Goal: Task Accomplishment & Management: Manage account settings

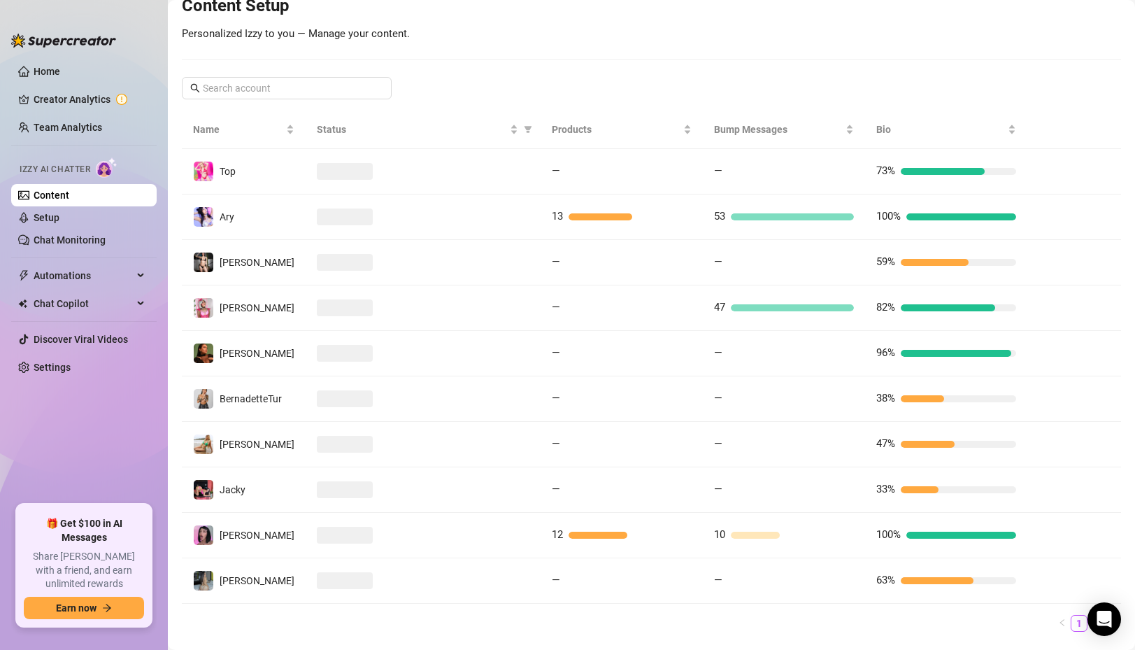
scroll to position [198, 0]
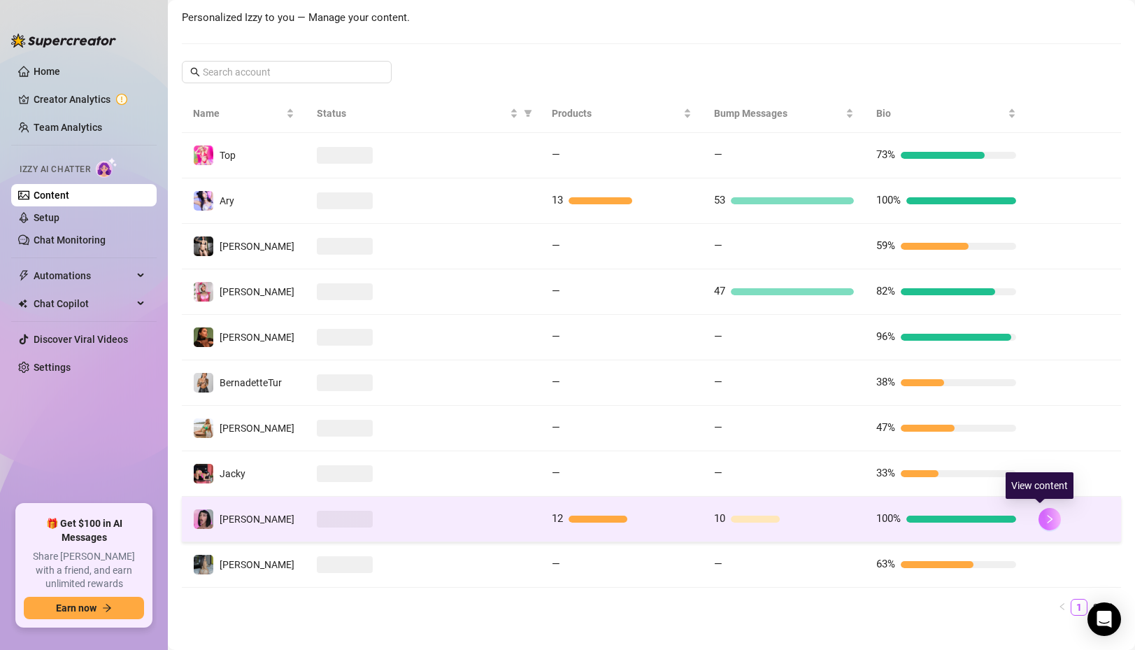
click at [1044, 517] on button "button" at bounding box center [1049, 519] width 22 height 22
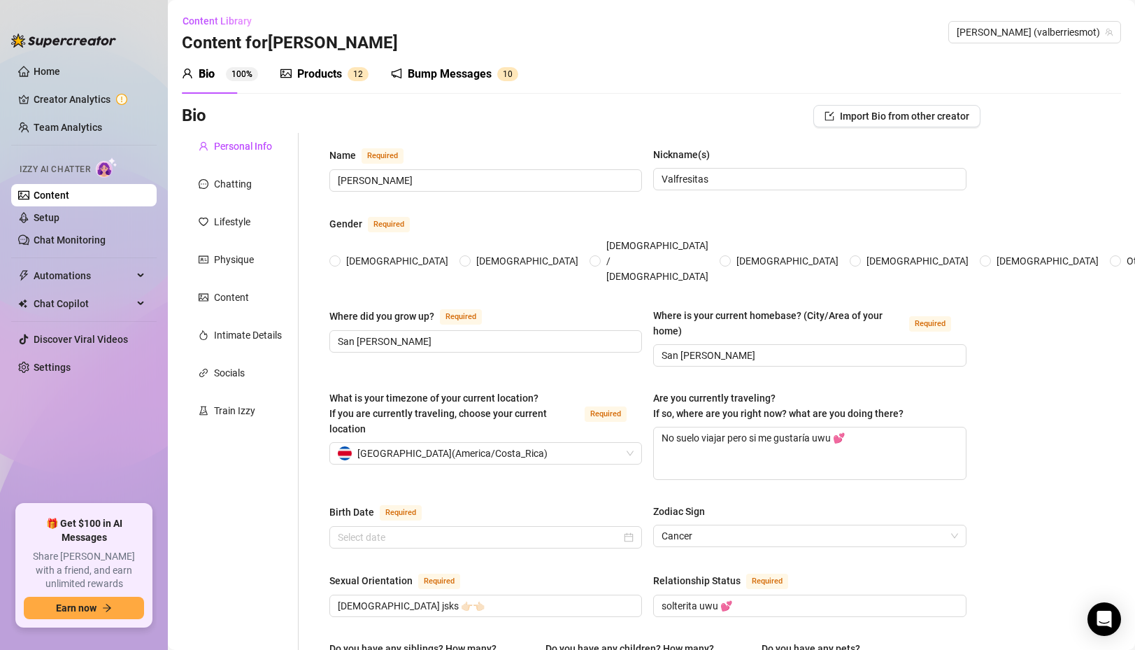
radio input "true"
type input "[DATE]"
click at [59, 223] on link "Setup" at bounding box center [47, 217] width 26 height 11
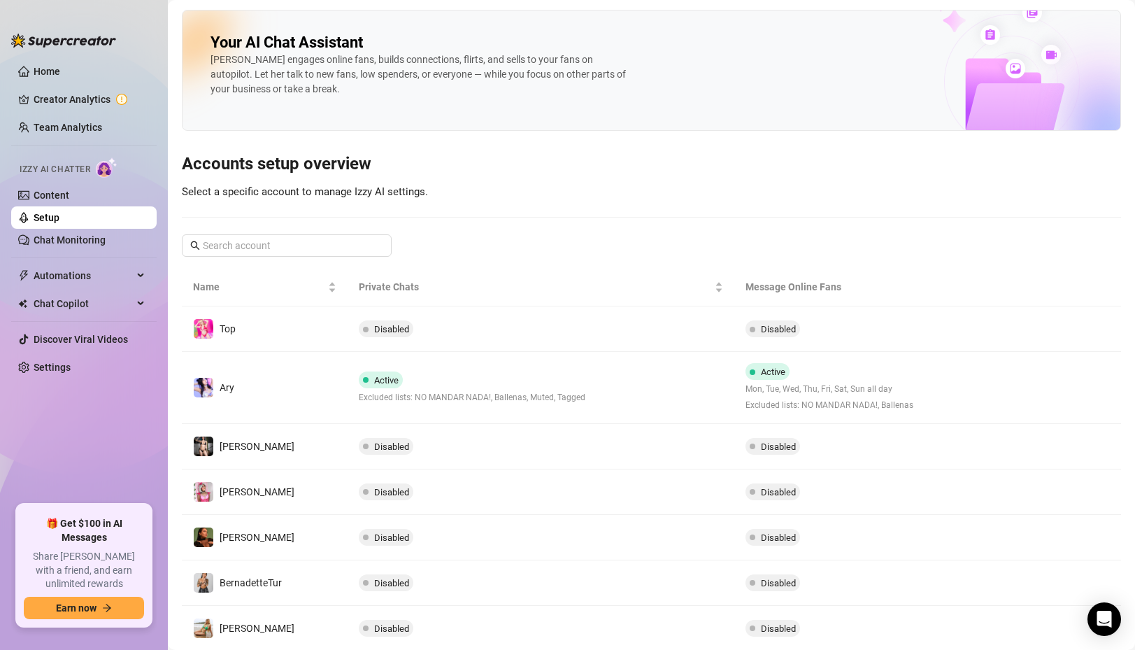
click at [66, 252] on ul "Home Creator Analytics Team Analytics Izzy AI Chatter Content Setup Chat Monito…" at bounding box center [83, 277] width 145 height 444
click at [69, 243] on link "Chat Monitoring" at bounding box center [70, 239] width 72 height 11
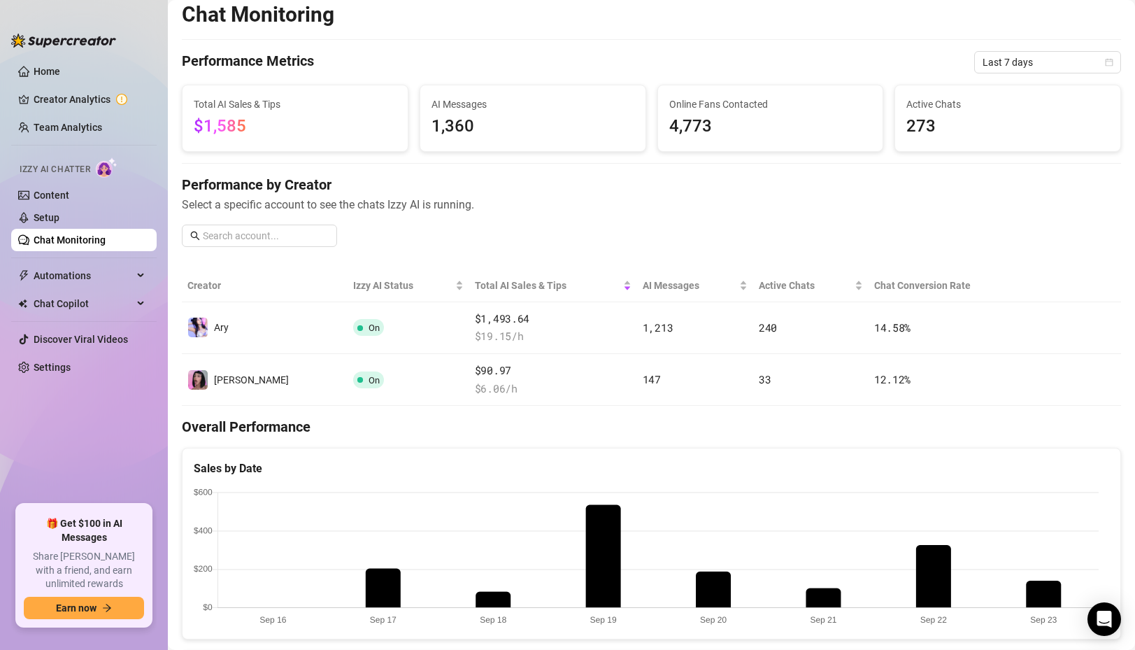
scroll to position [20, 0]
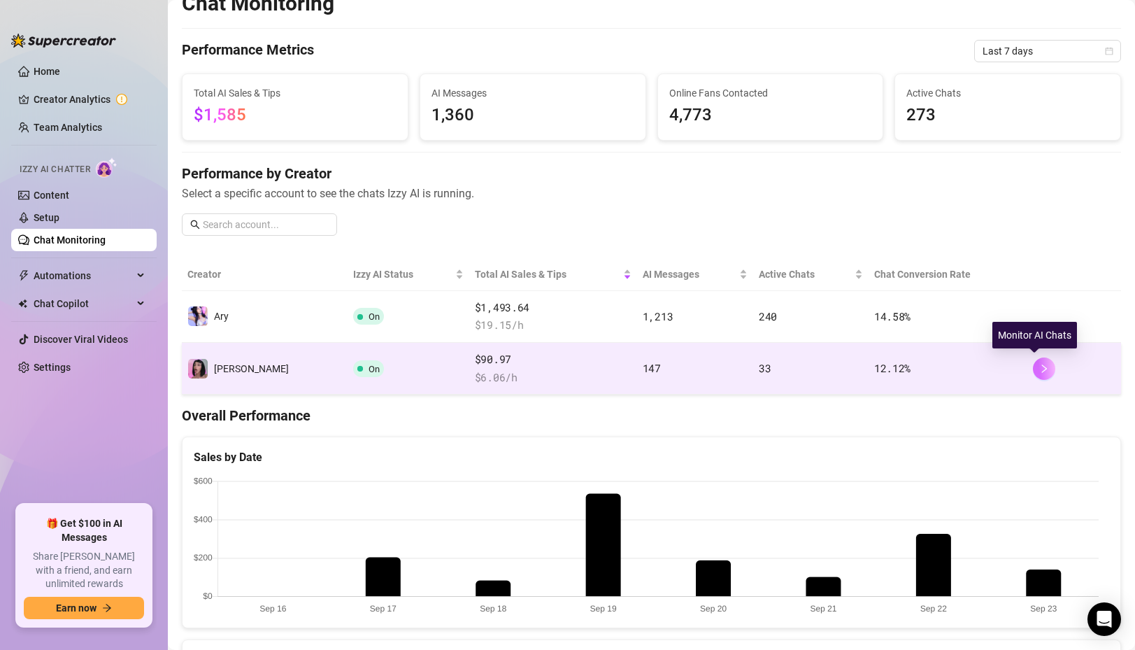
click at [1041, 375] on button "button" at bounding box center [1044, 368] width 22 height 22
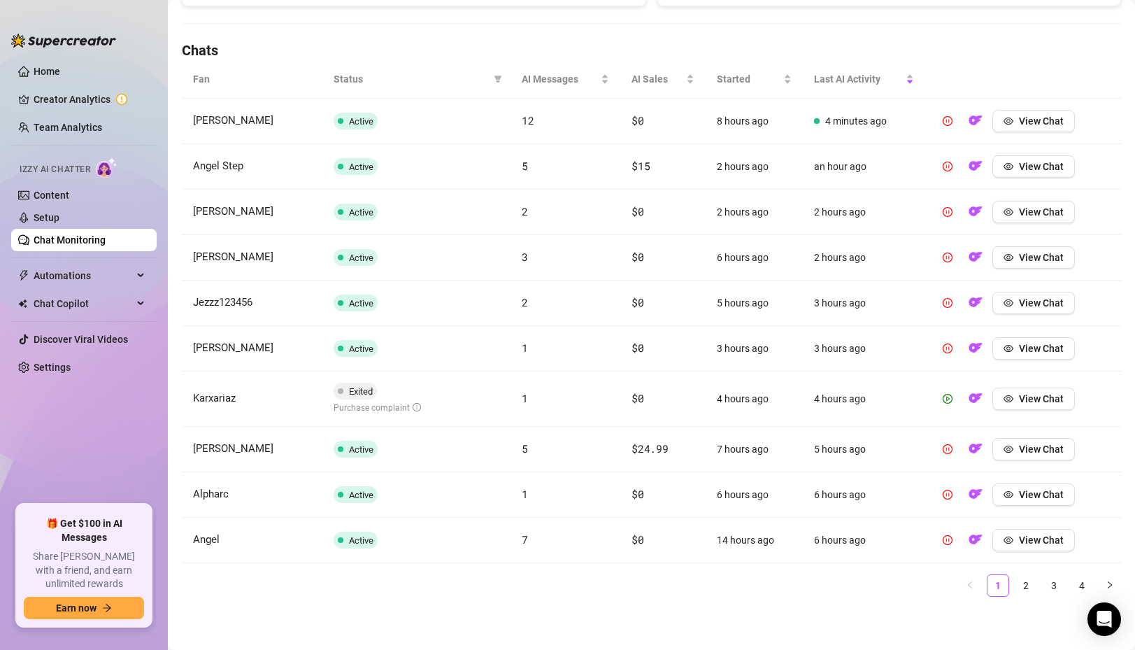
scroll to position [164, 0]
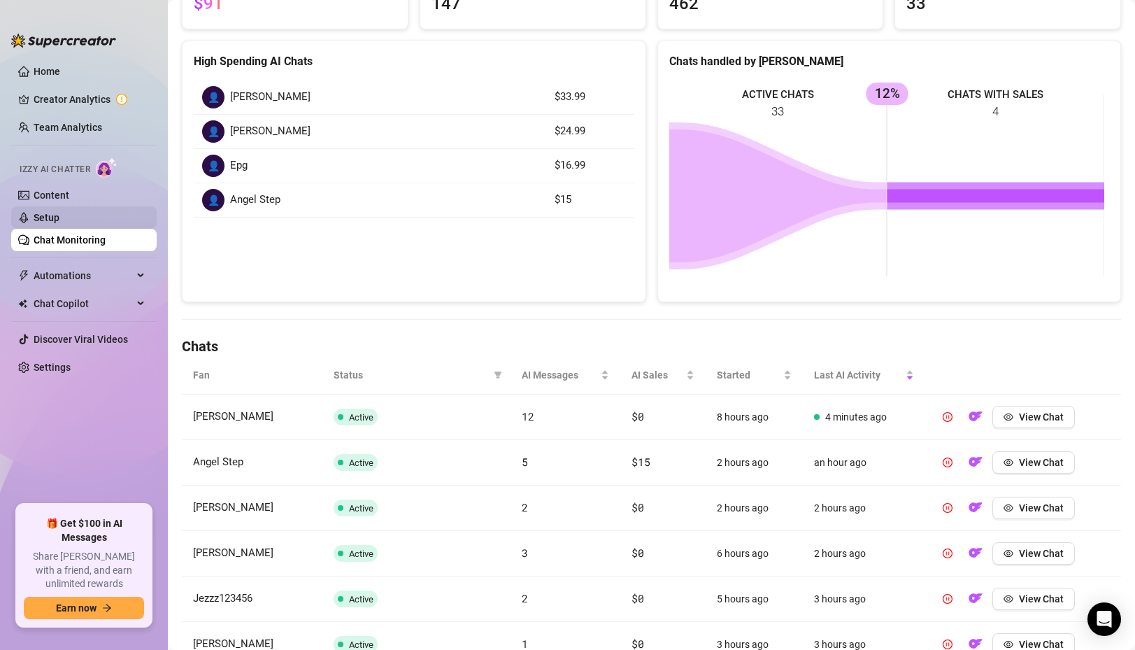
click at [59, 220] on link "Setup" at bounding box center [47, 217] width 26 height 11
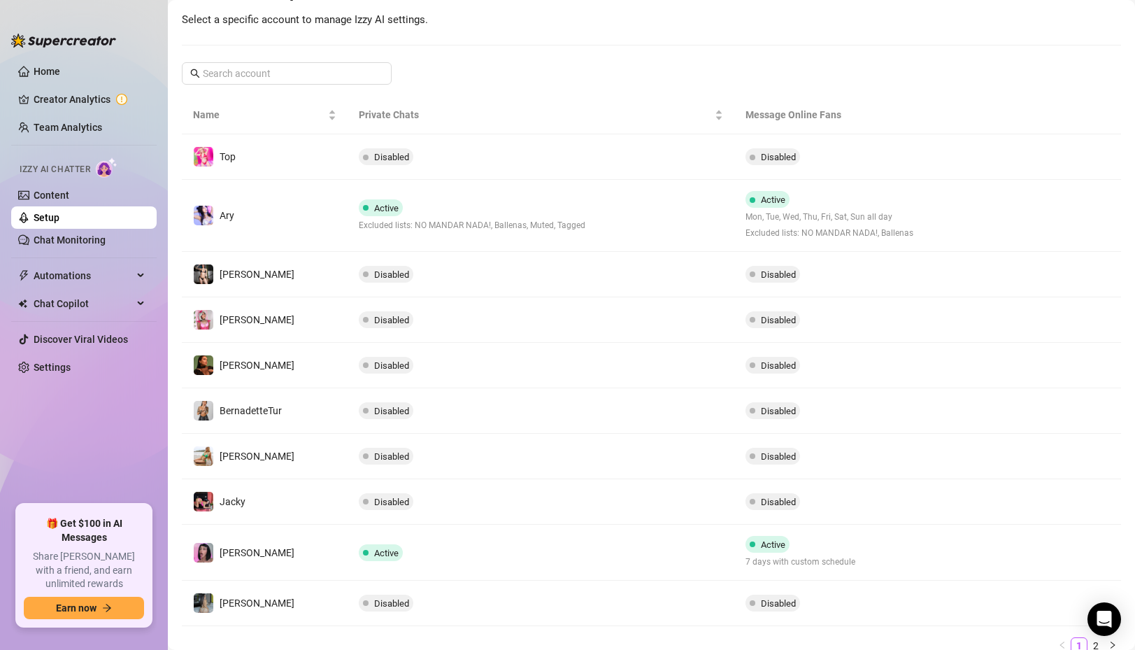
scroll to position [173, 0]
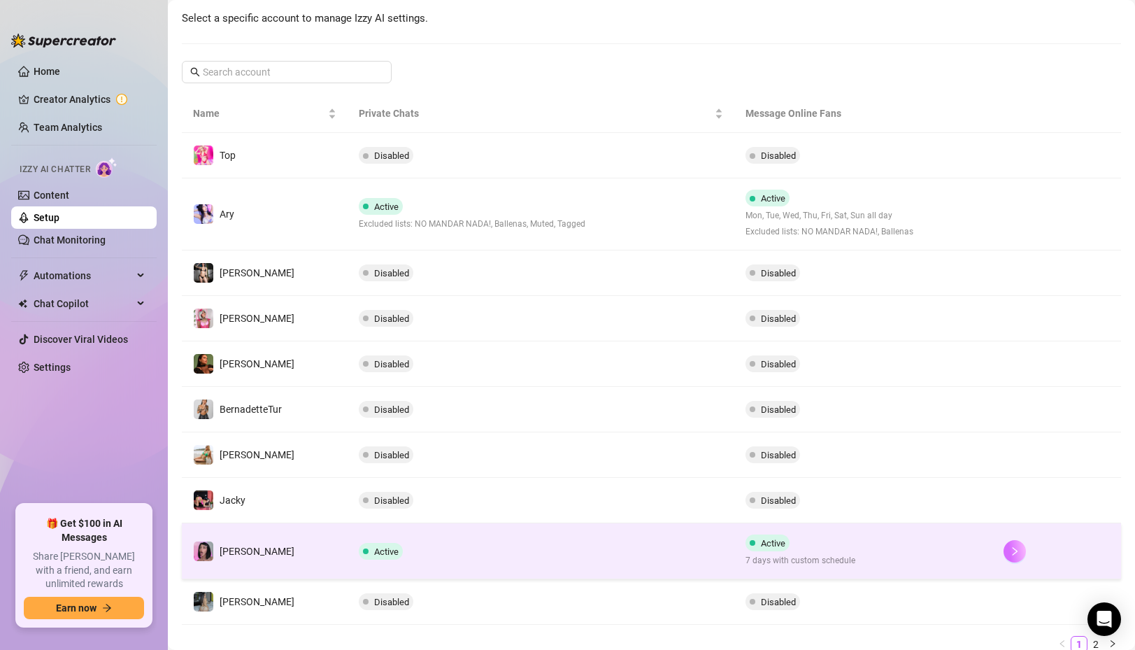
click at [1010, 549] on button "button" at bounding box center [1014, 551] width 22 height 22
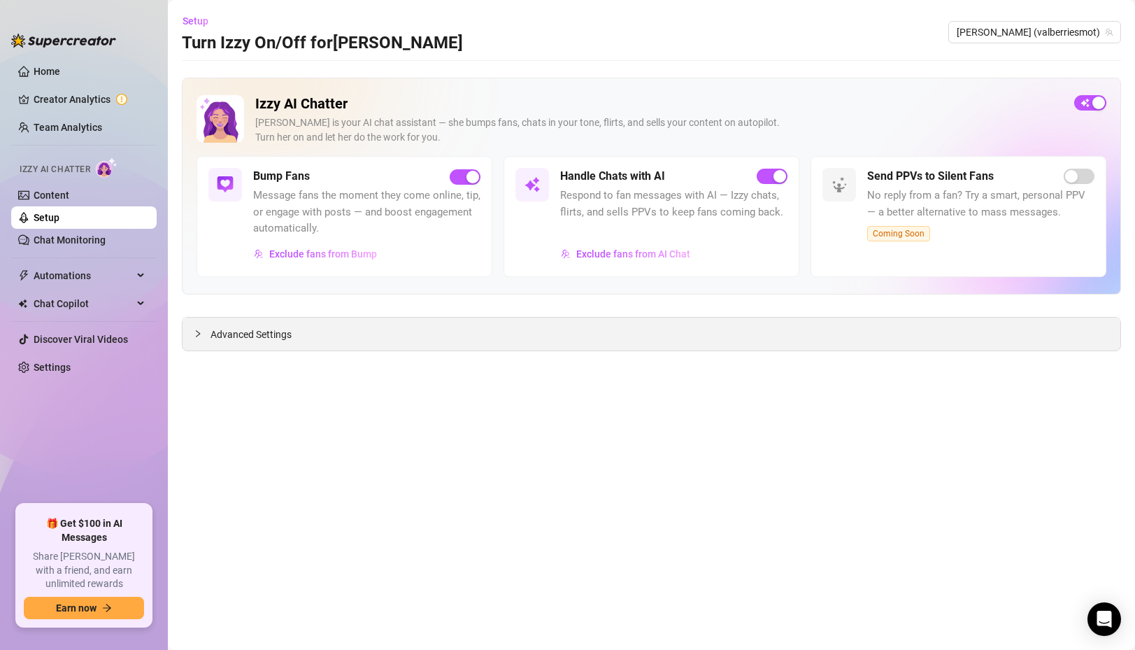
click at [224, 341] on span "Advanced Settings" at bounding box center [250, 334] width 81 height 15
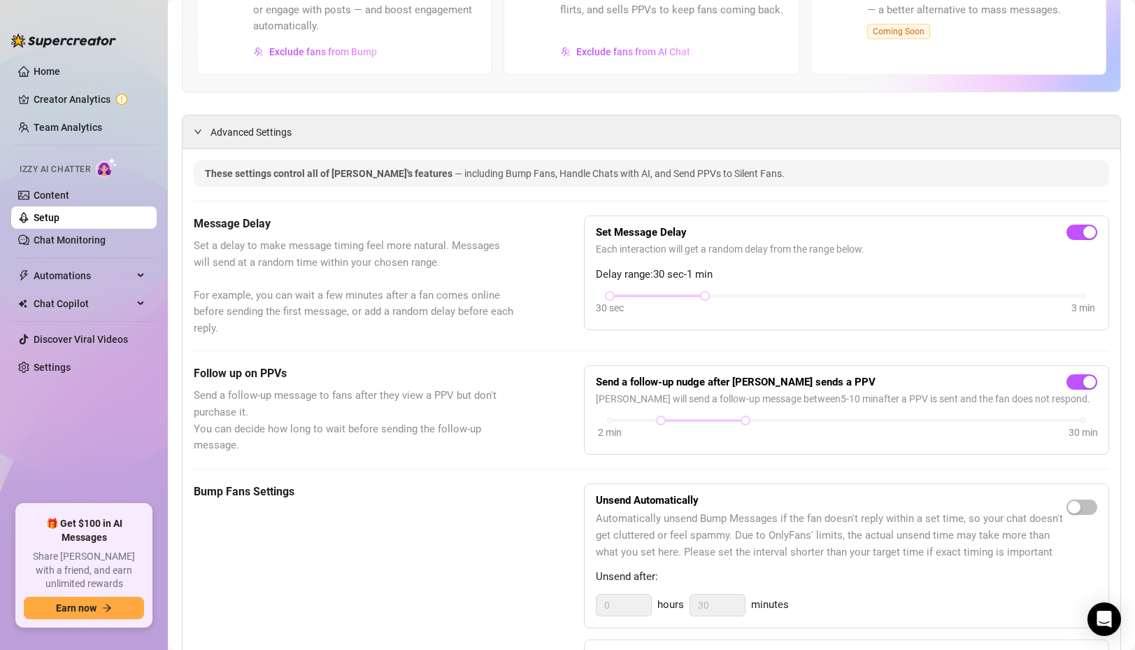
scroll to position [243, 0]
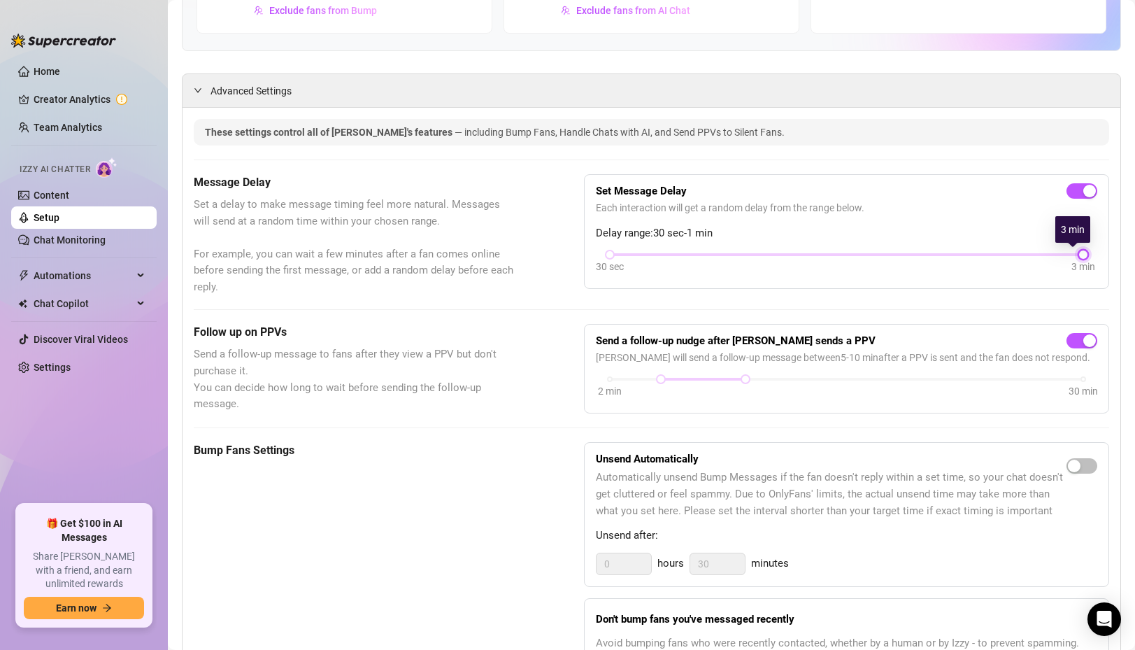
drag, startPoint x: 701, startPoint y: 257, endPoint x: 1115, endPoint y: 251, distance: 414.7
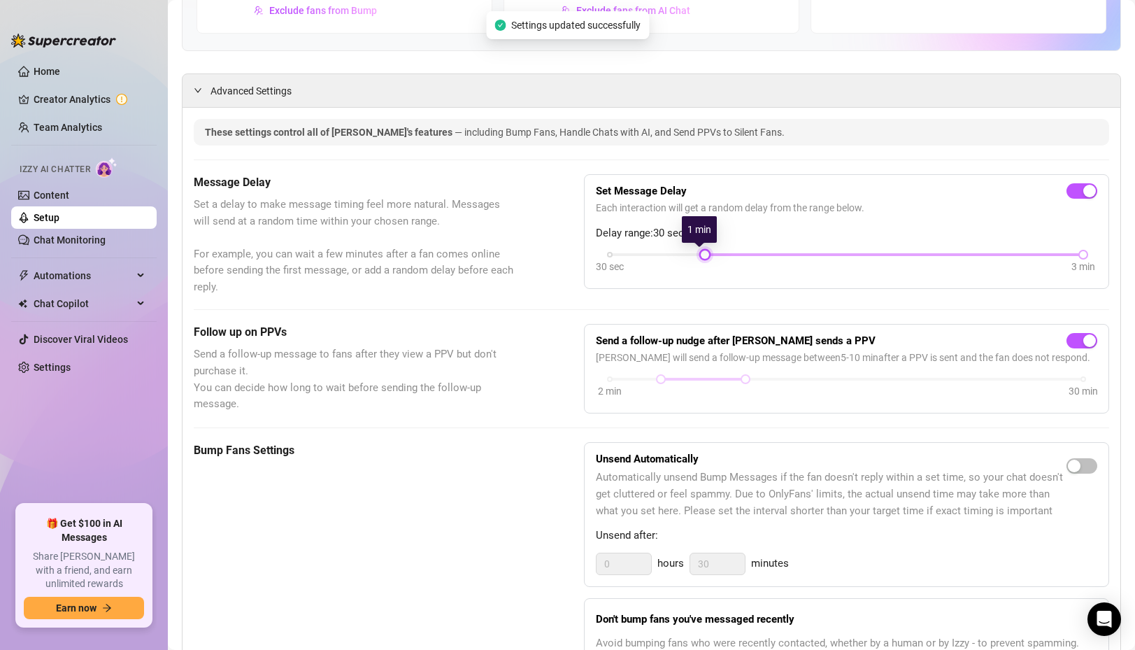
drag, startPoint x: 604, startPoint y: 253, endPoint x: 702, endPoint y: 254, distance: 97.9
click at [702, 254] on div at bounding box center [704, 254] width 7 height 7
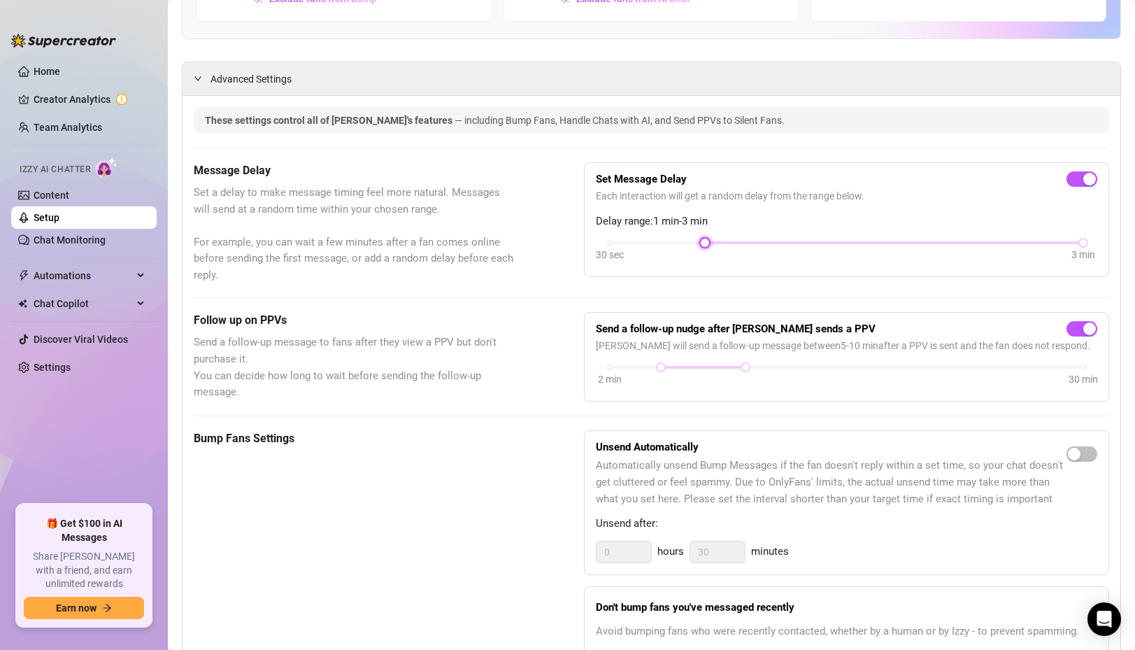
scroll to position [0, 0]
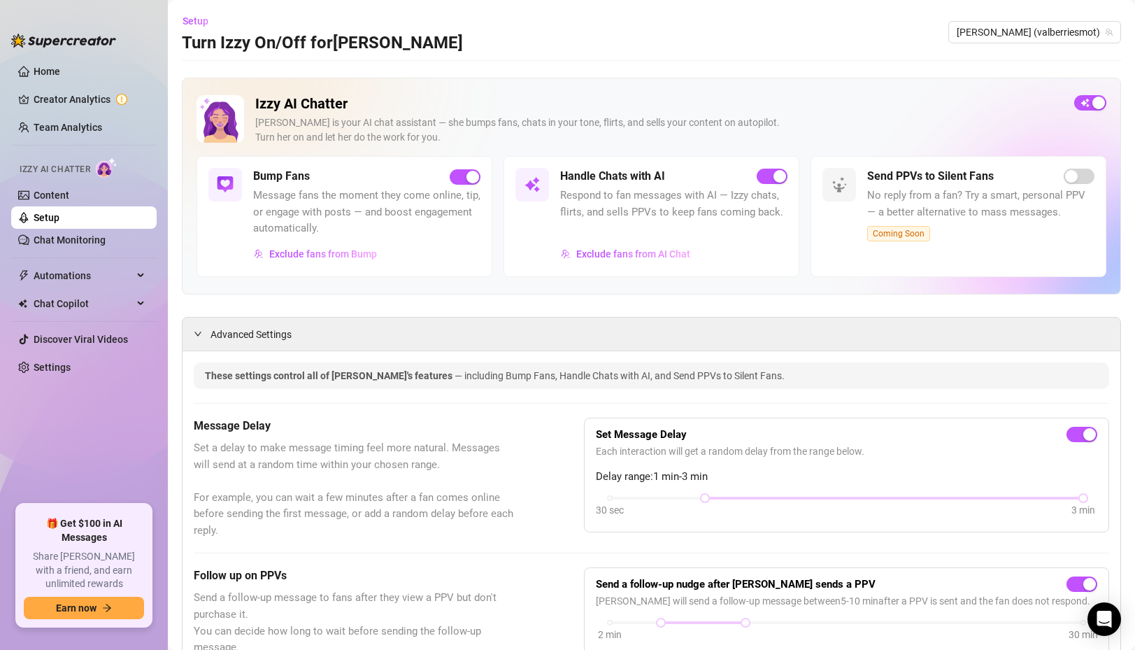
click at [80, 101] on link "Creator Analytics" at bounding box center [90, 99] width 112 height 22
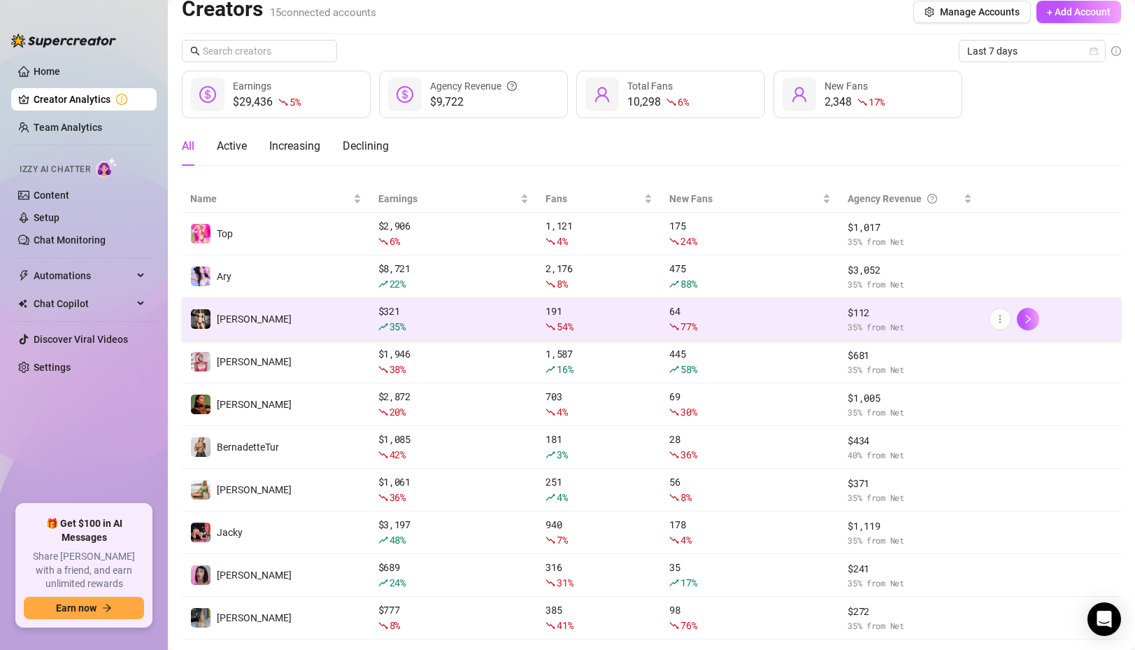
scroll to position [15, 0]
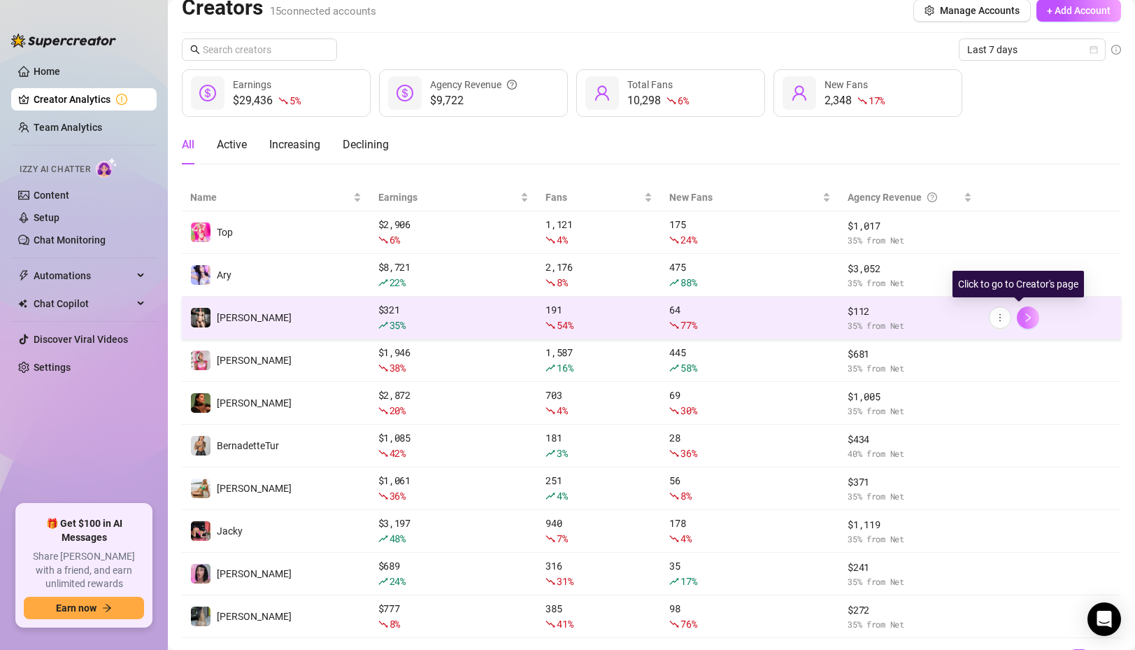
click at [1023, 313] on icon "right" at bounding box center [1028, 318] width 10 height 10
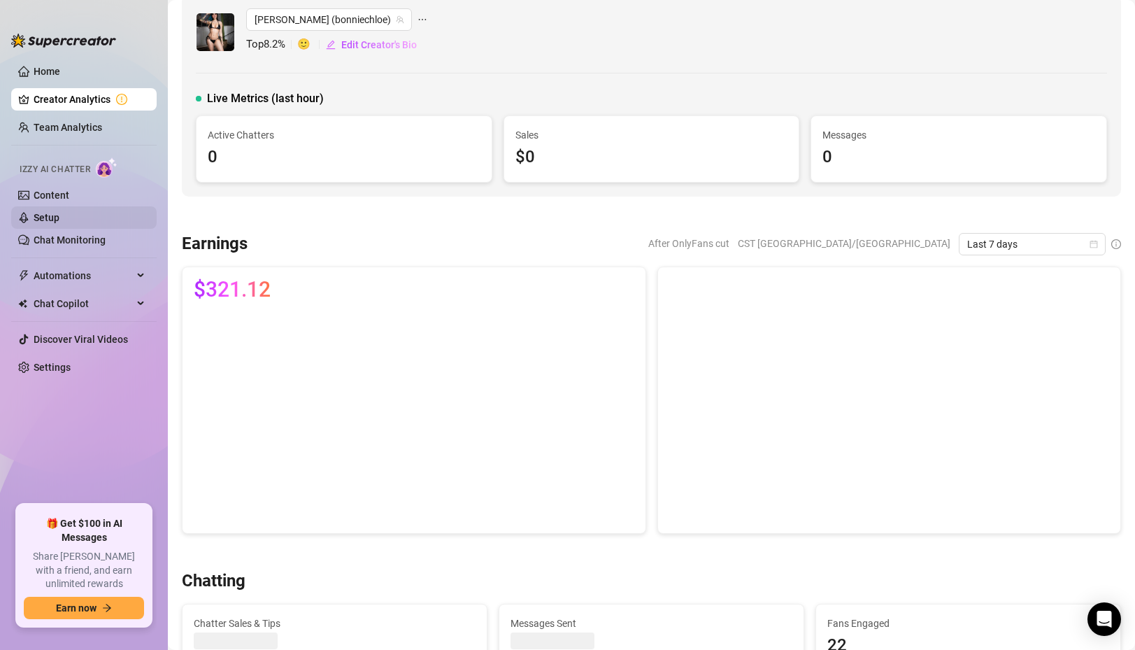
click at [59, 222] on link "Setup" at bounding box center [47, 217] width 26 height 11
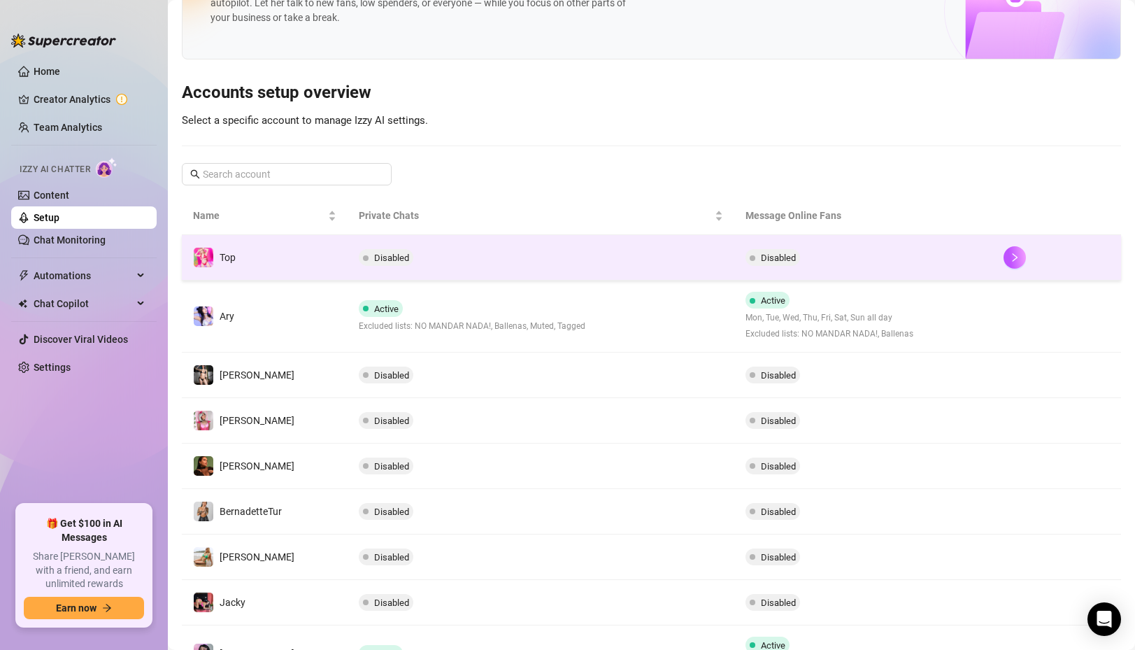
scroll to position [229, 0]
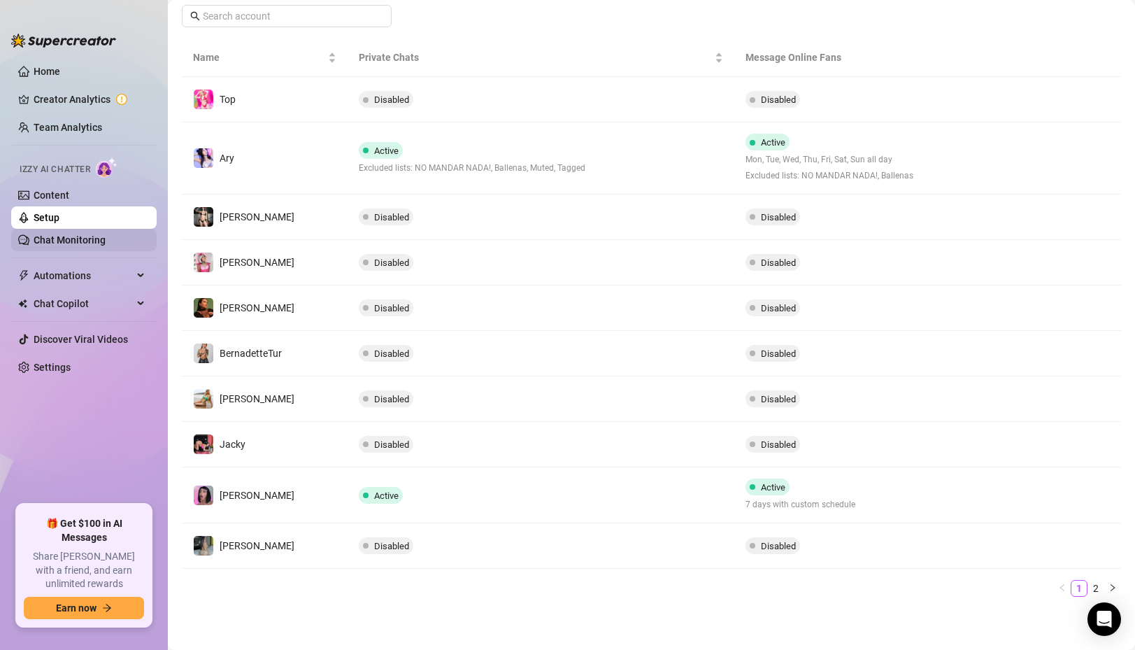
click at [64, 236] on link "Chat Monitoring" at bounding box center [70, 239] width 72 height 11
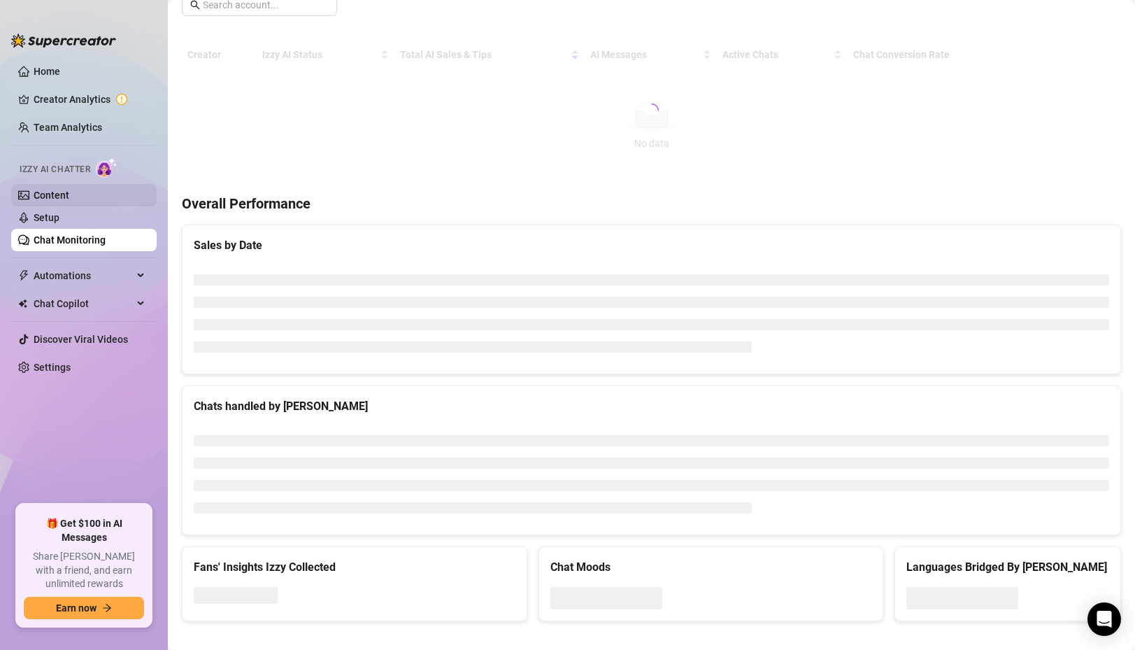
click at [67, 191] on link "Content" at bounding box center [52, 194] width 36 height 11
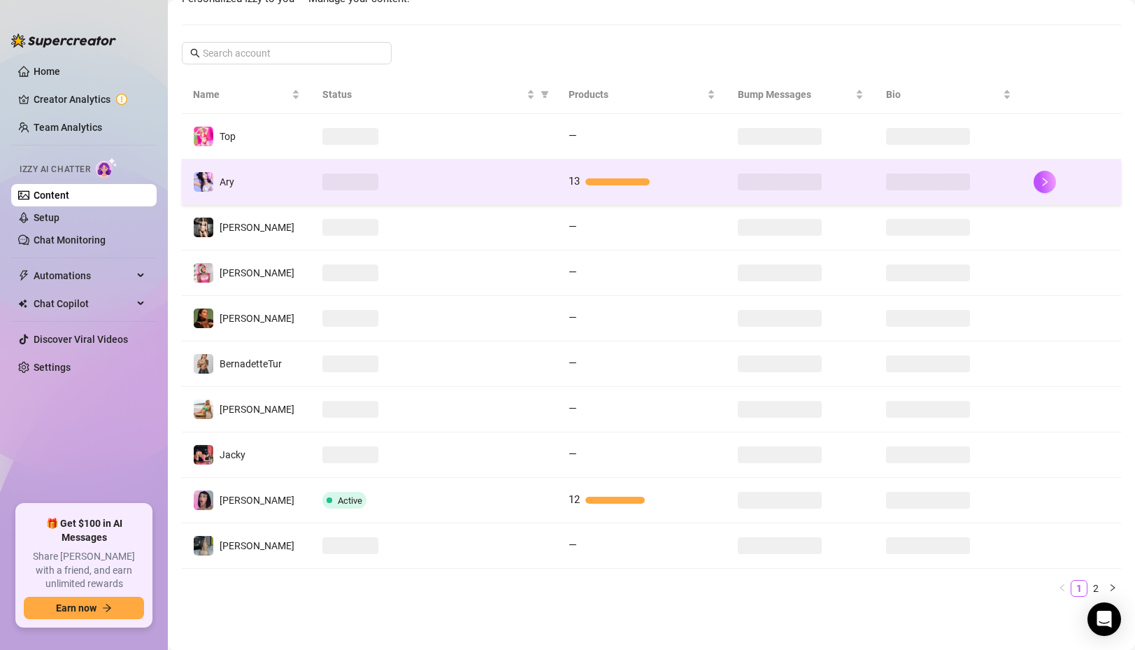
scroll to position [217, 0]
